Goal: Find contact information: Find contact information

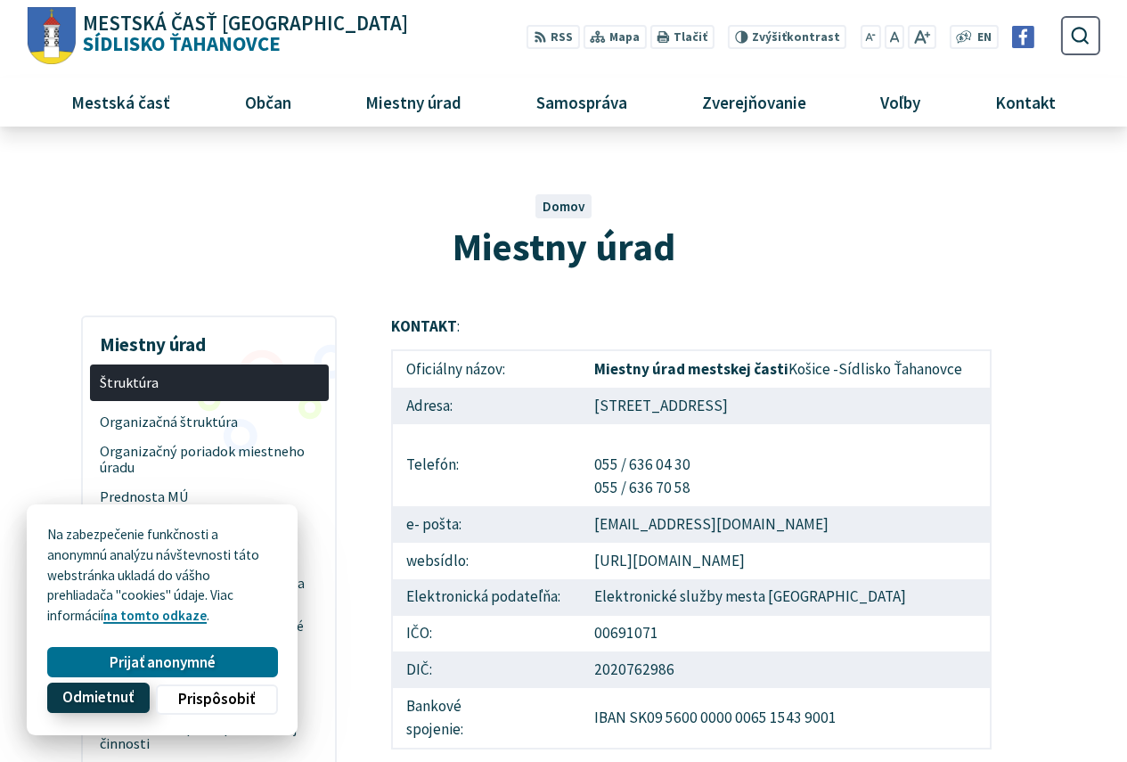
drag, startPoint x: 105, startPoint y: 697, endPoint x: 151, endPoint y: 665, distance: 56.3
click at [106, 697] on span "Odmietnuť" at bounding box center [97, 699] width 71 height 19
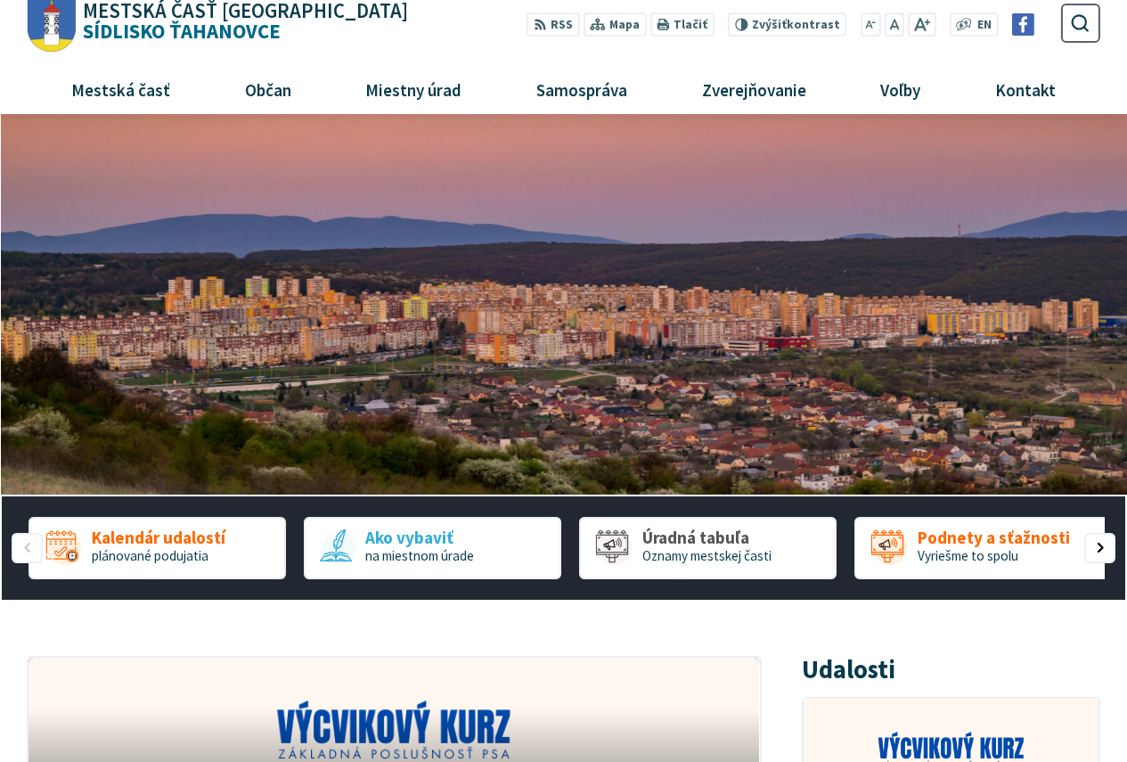
scroll to position [89, 0]
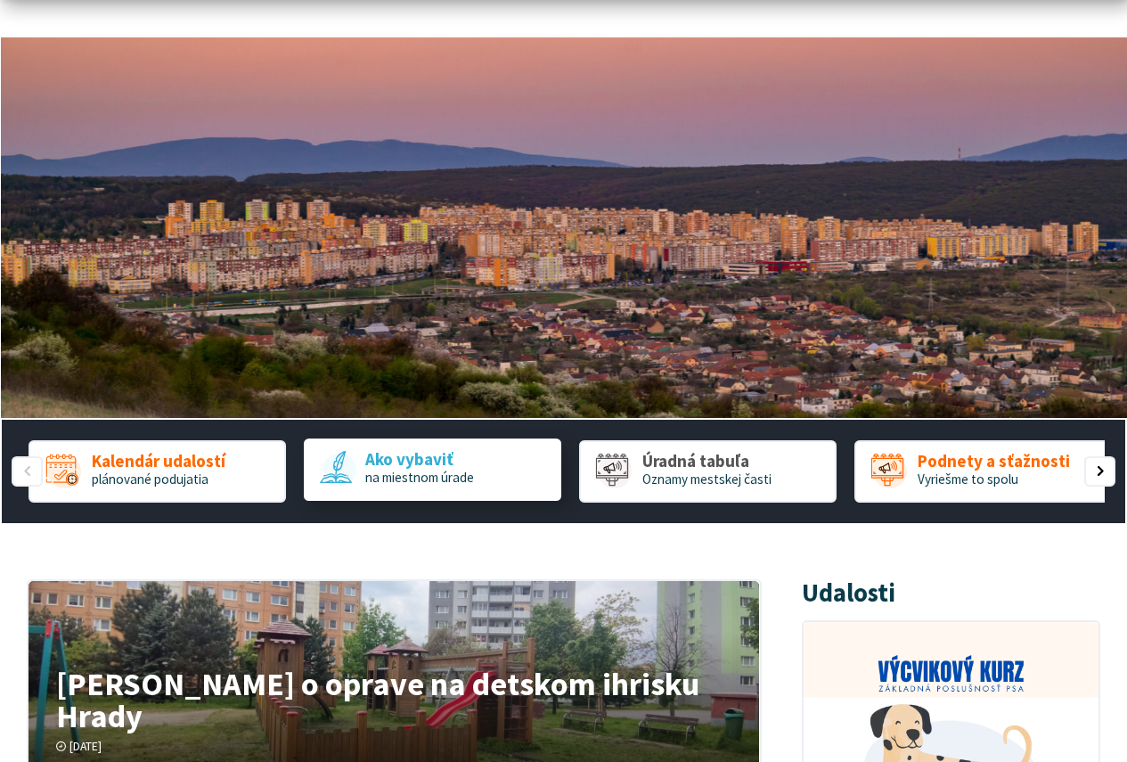
click at [441, 474] on span "na miestnom úrade" at bounding box center [419, 477] width 109 height 17
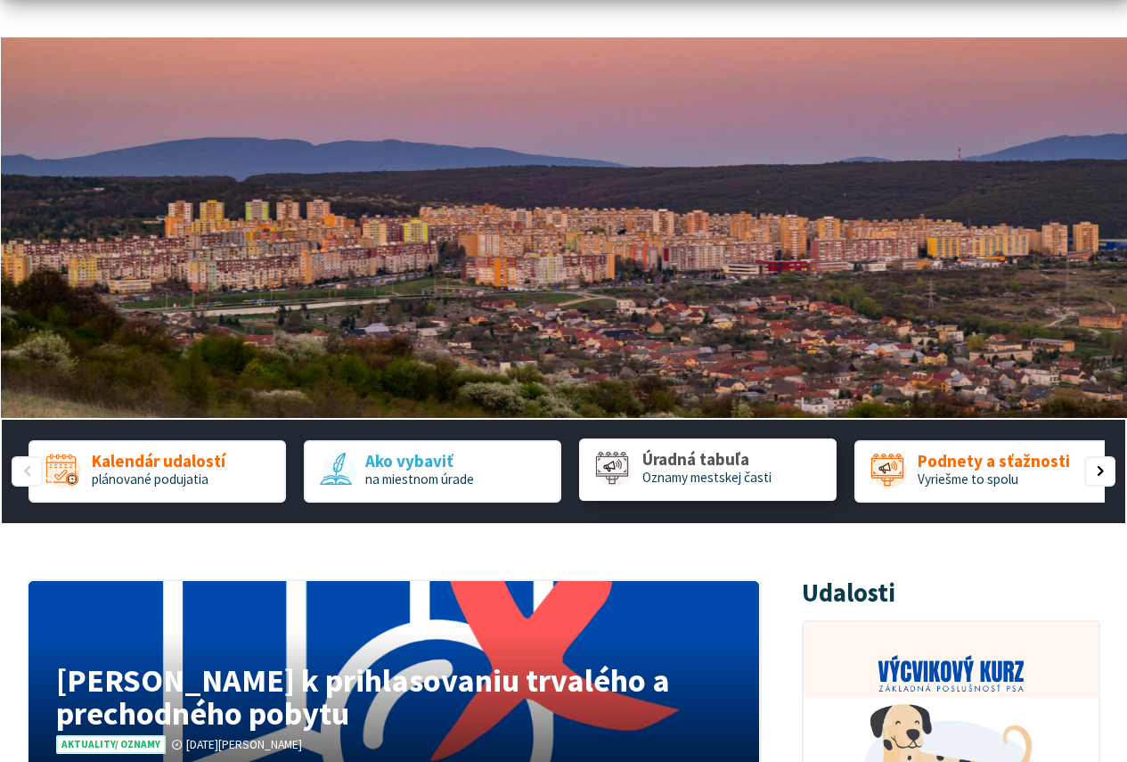
click at [656, 474] on span "Oznamy mestskej časti" at bounding box center [706, 477] width 129 height 17
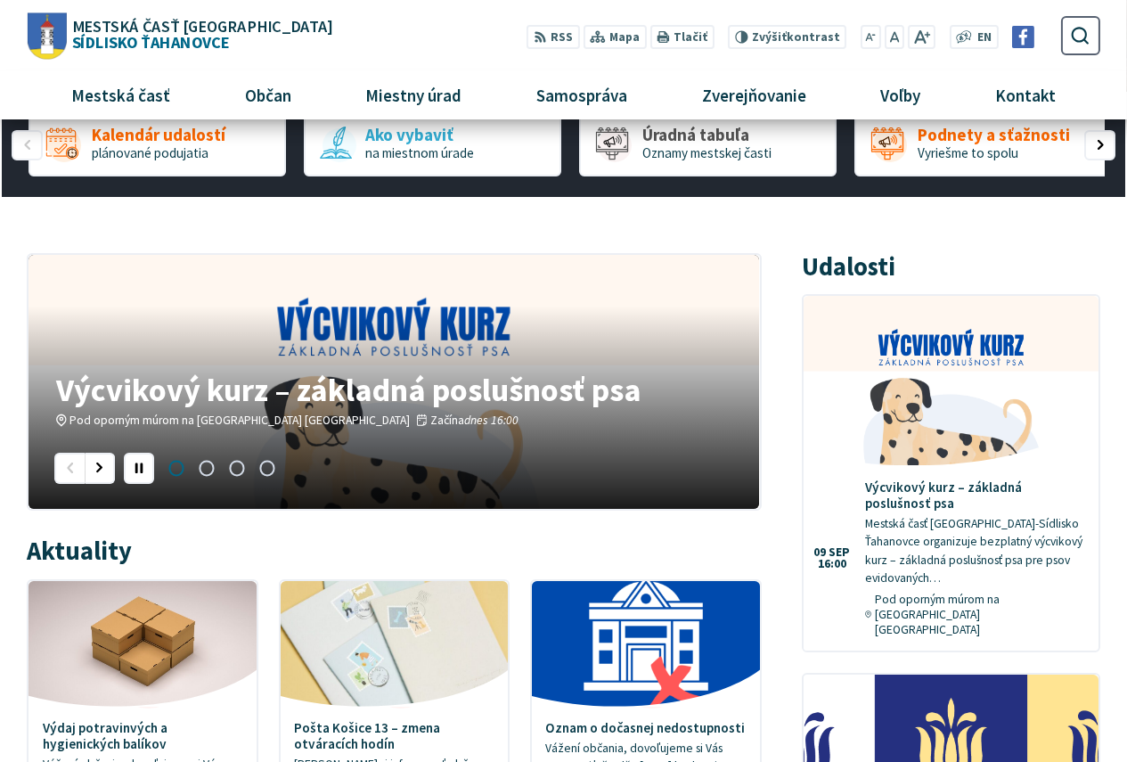
scroll to position [178, 0]
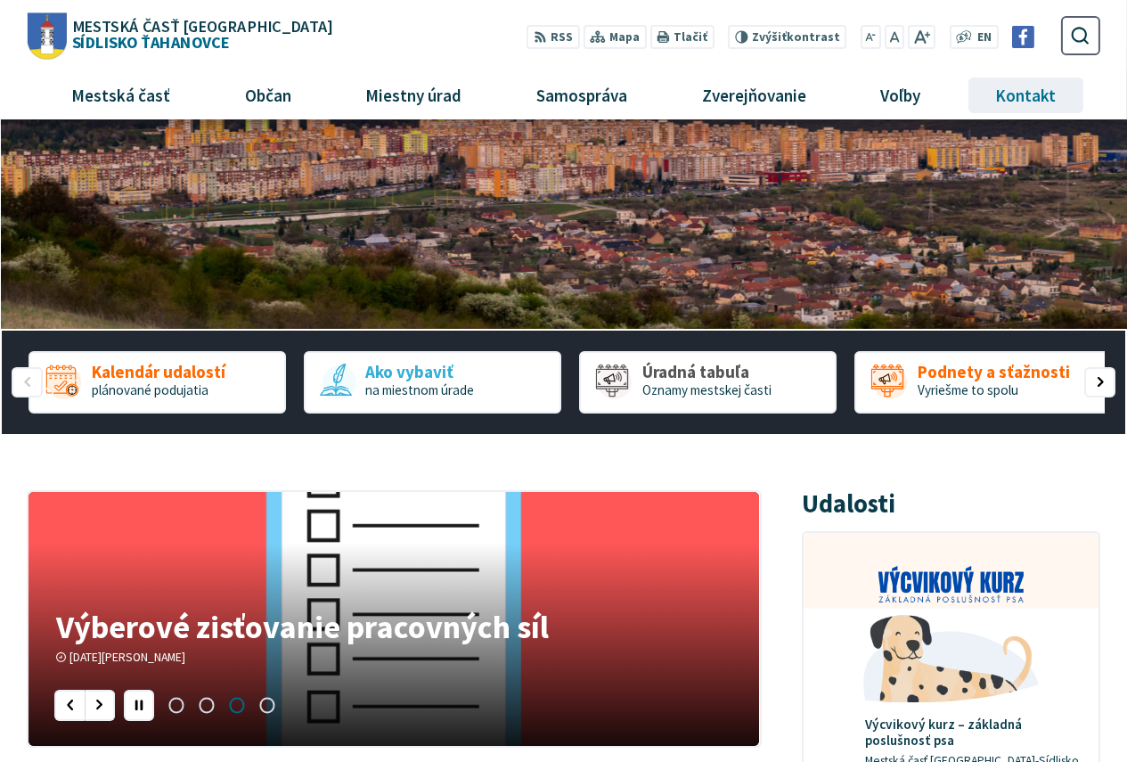
click at [997, 100] on span "Kontakt" at bounding box center [1026, 95] width 74 height 48
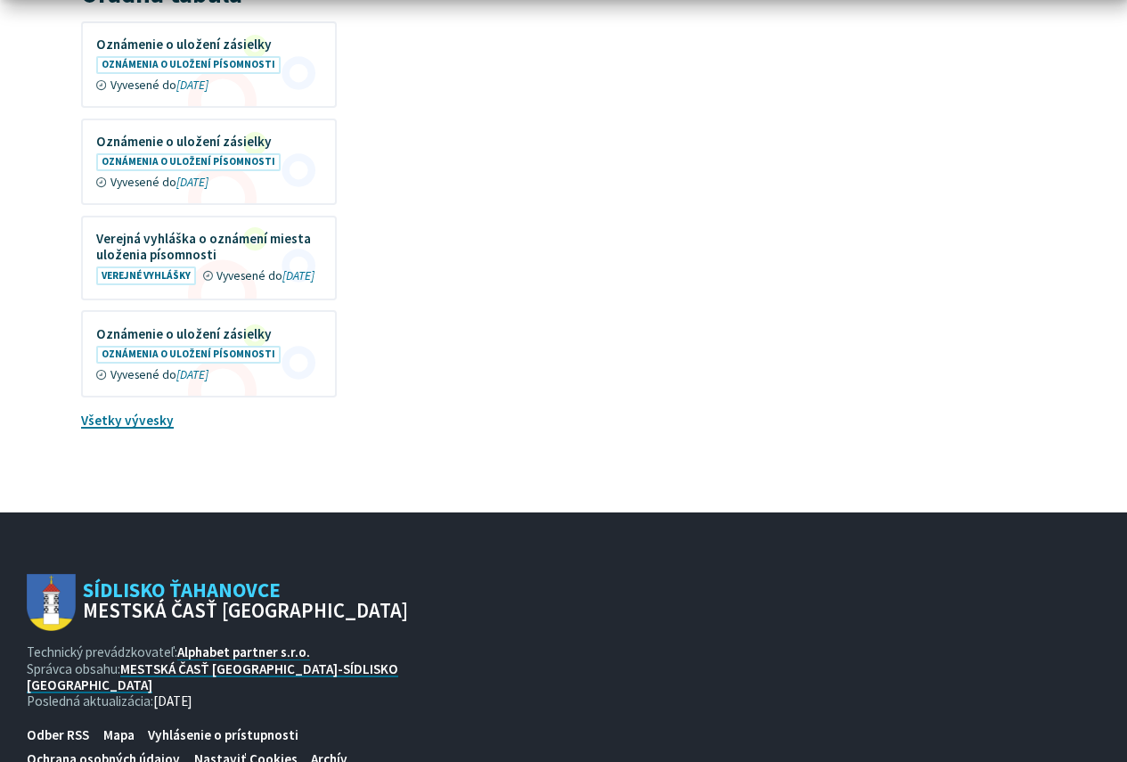
scroll to position [2006, 0]
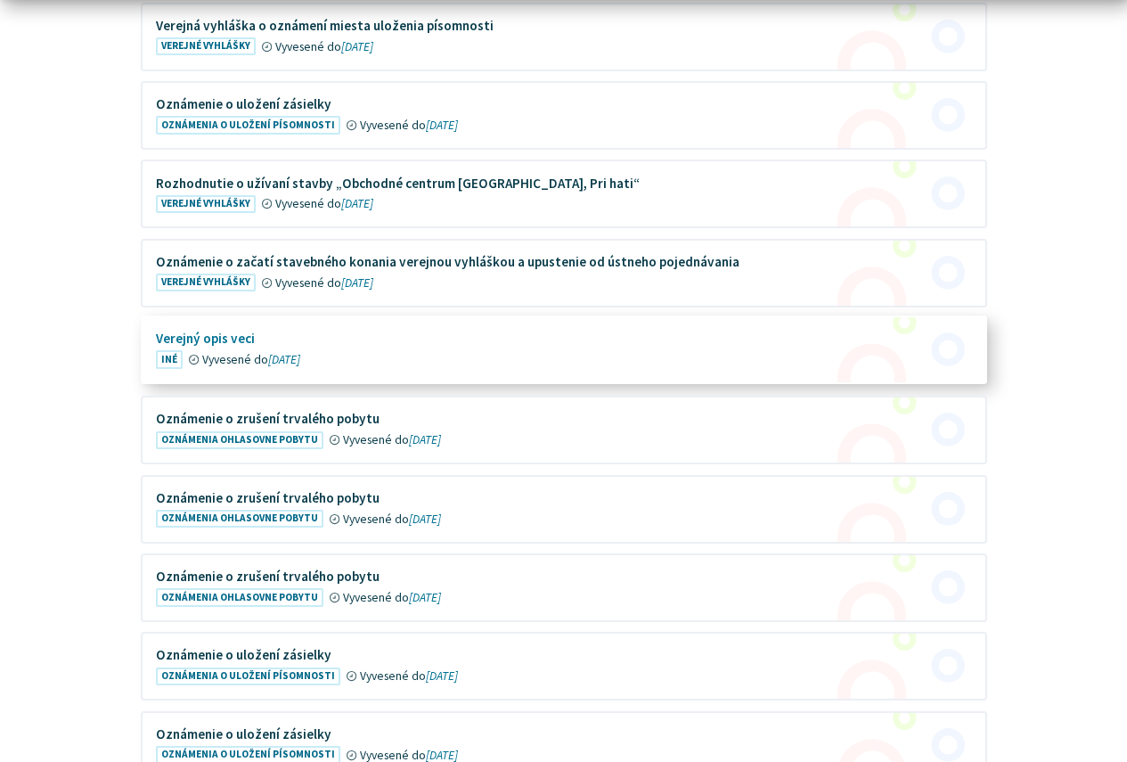
scroll to position [713, 0]
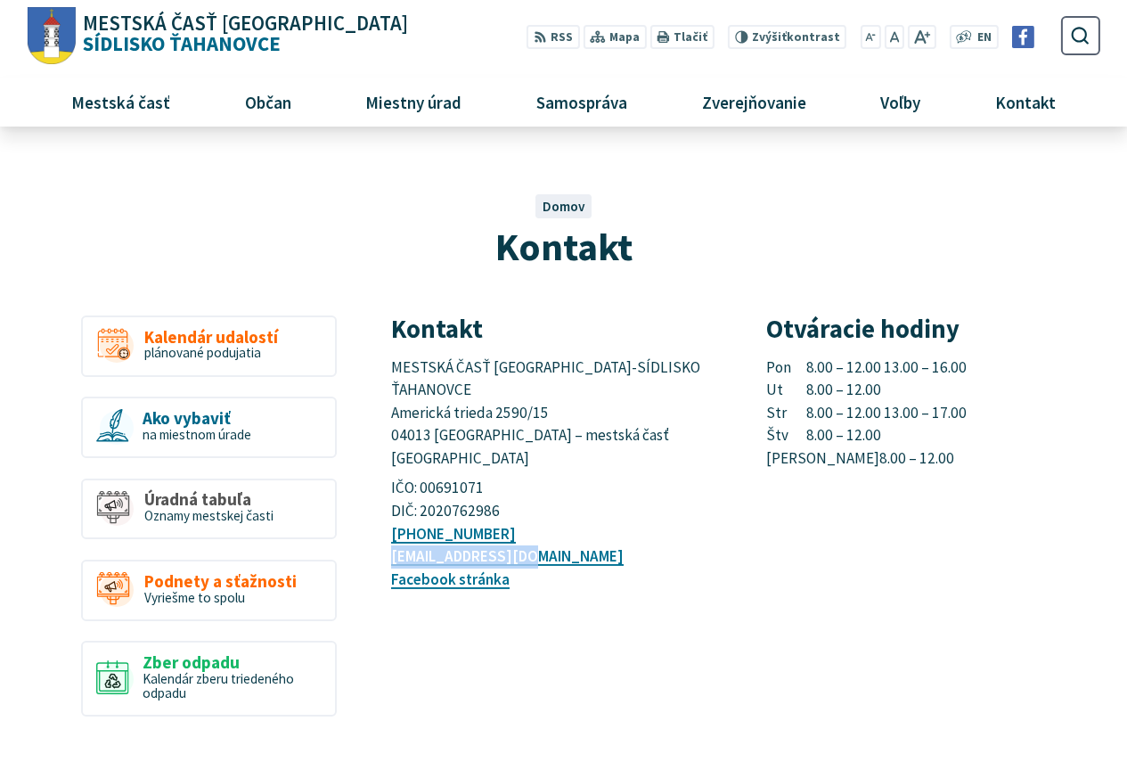
drag, startPoint x: 561, startPoint y: 513, endPoint x: 389, endPoint y: 517, distance: 172.0
click at [389, 517] on article "Kontakt MESTSKÁ ČASŤ KOŠICE-SÍDLISKO ŤAHANOVCE Americká trieda 2590/15 04013 Ko…" at bounding box center [745, 744] width 763 height 859
copy link "[EMAIL_ADDRESS][DOMAIN_NAME]"
